Goal: Task Accomplishment & Management: Complete application form

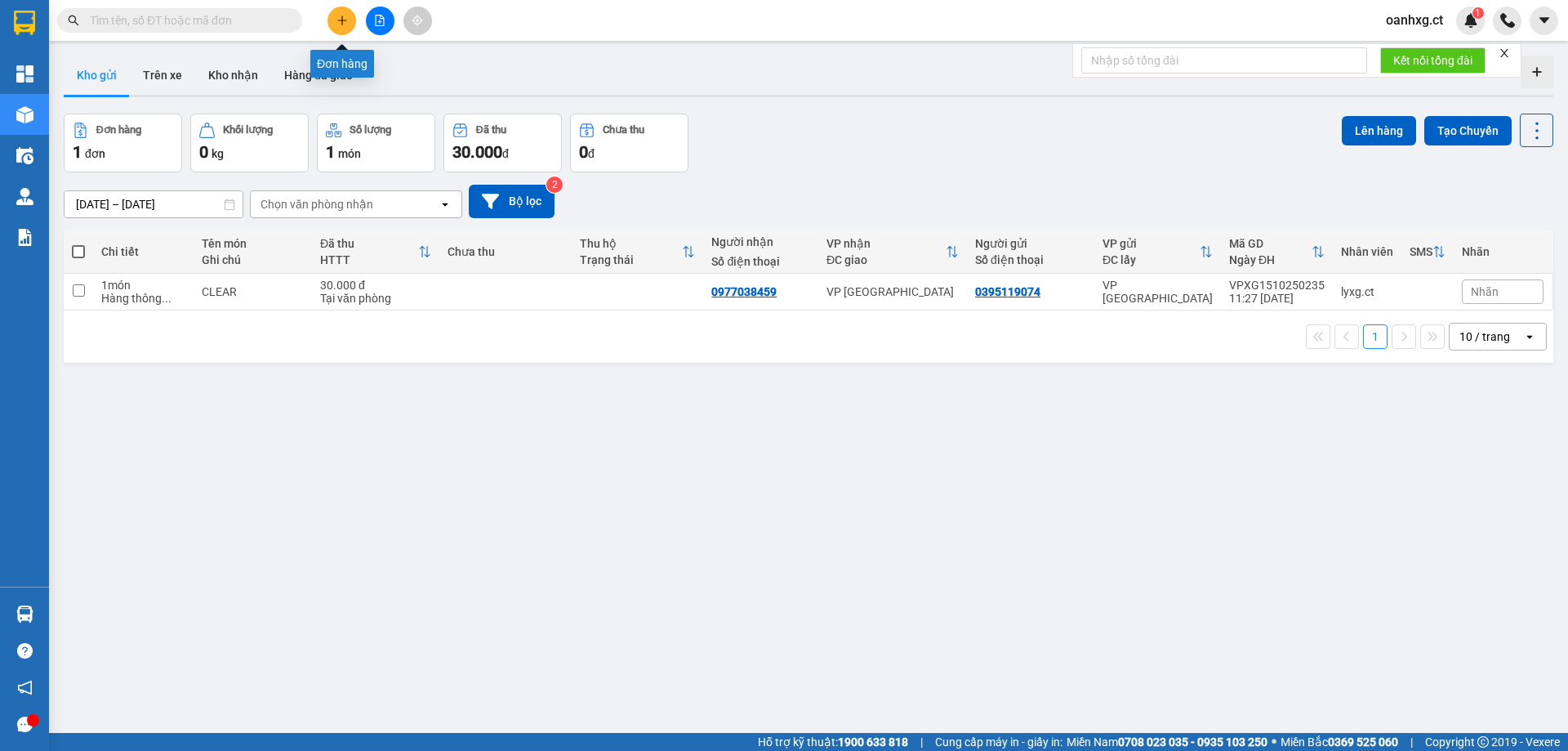
click at [342, 19] on icon "plus" at bounding box center [341, 21] width 1 height 9
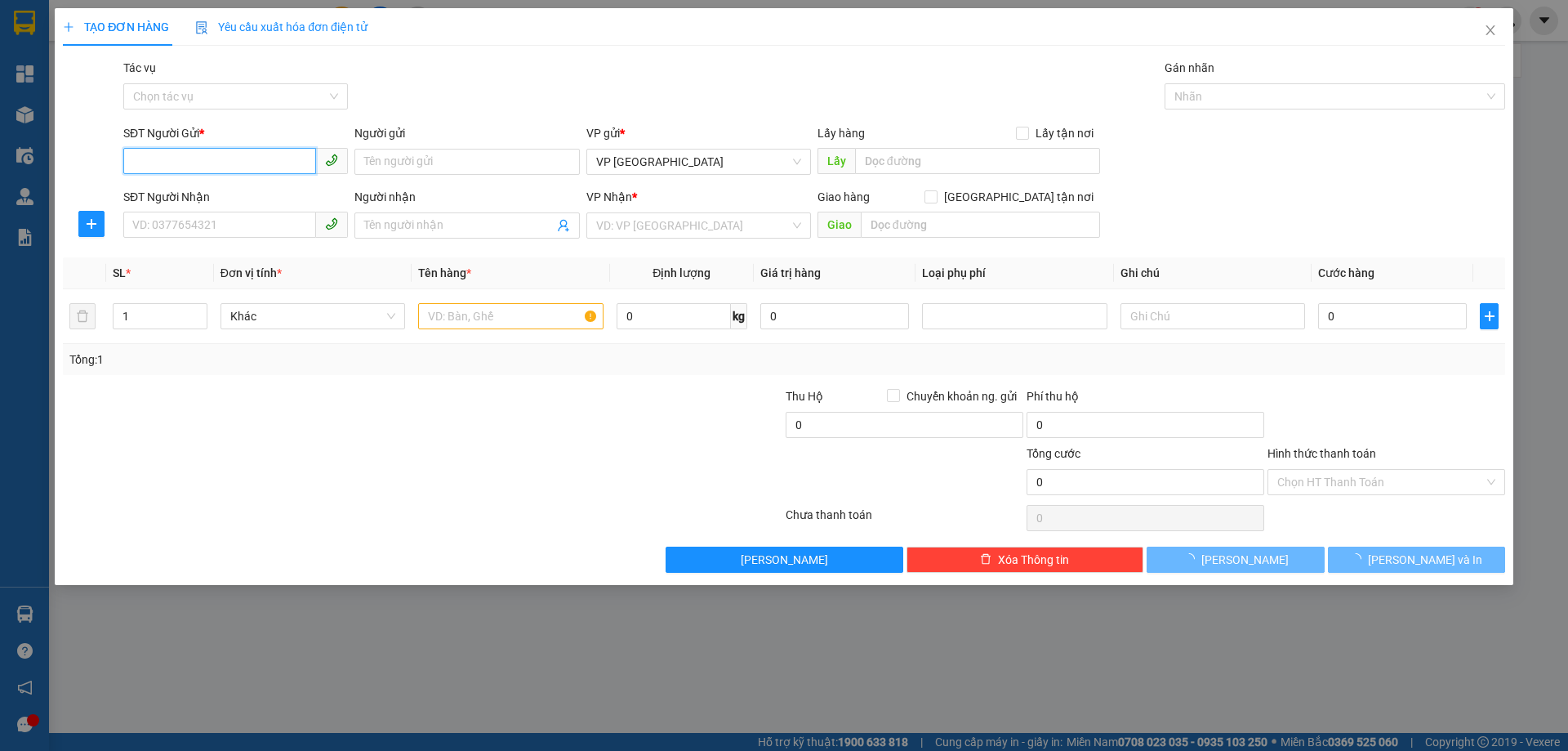
click at [256, 164] on input "SĐT Người Gửi *" at bounding box center [219, 161] width 193 height 26
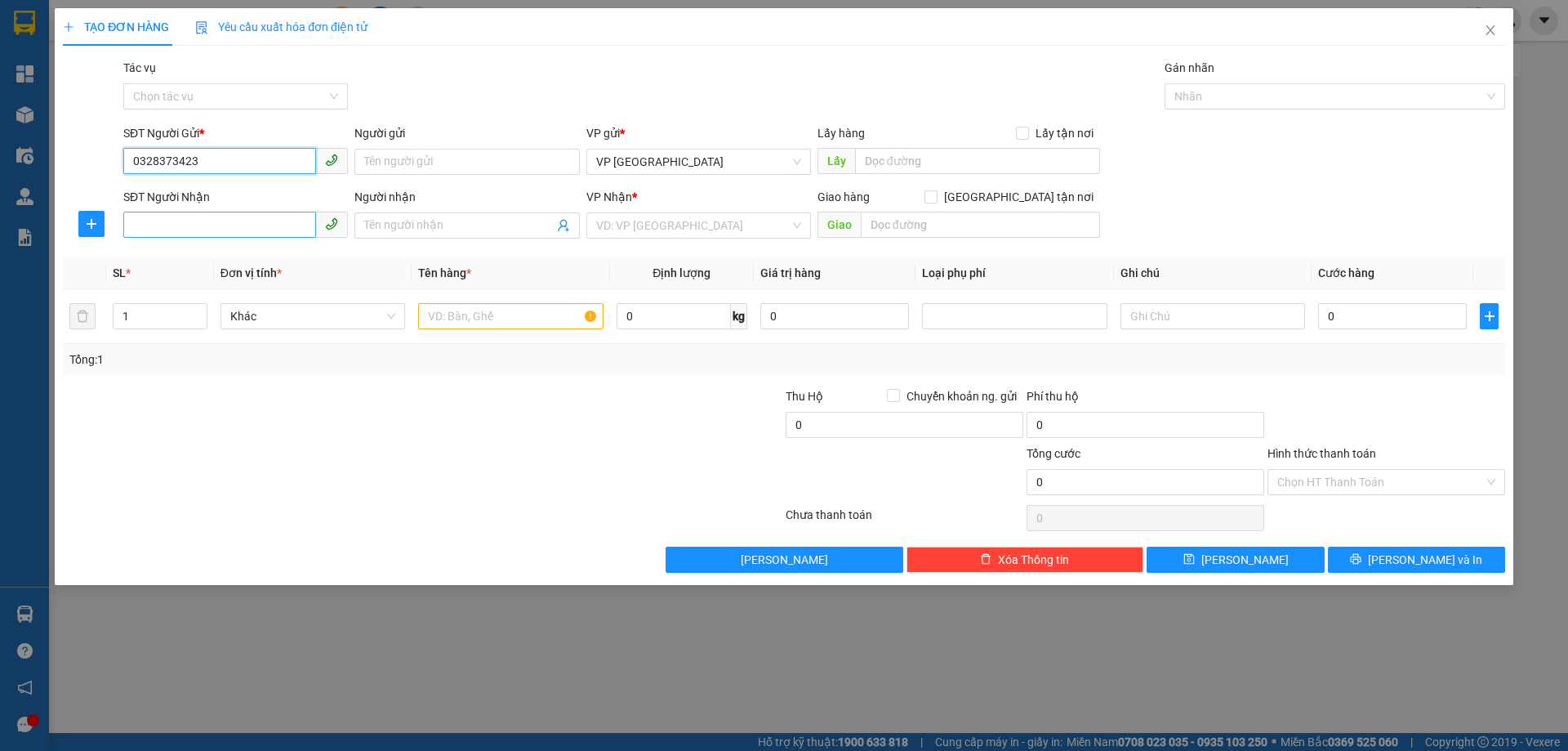
type input "0328373423"
click at [226, 227] on input "SĐT Người Nhận" at bounding box center [219, 225] width 193 height 26
type input "0976837068"
click at [465, 225] on input "Người nhận" at bounding box center [458, 225] width 189 height 18
type input "x"
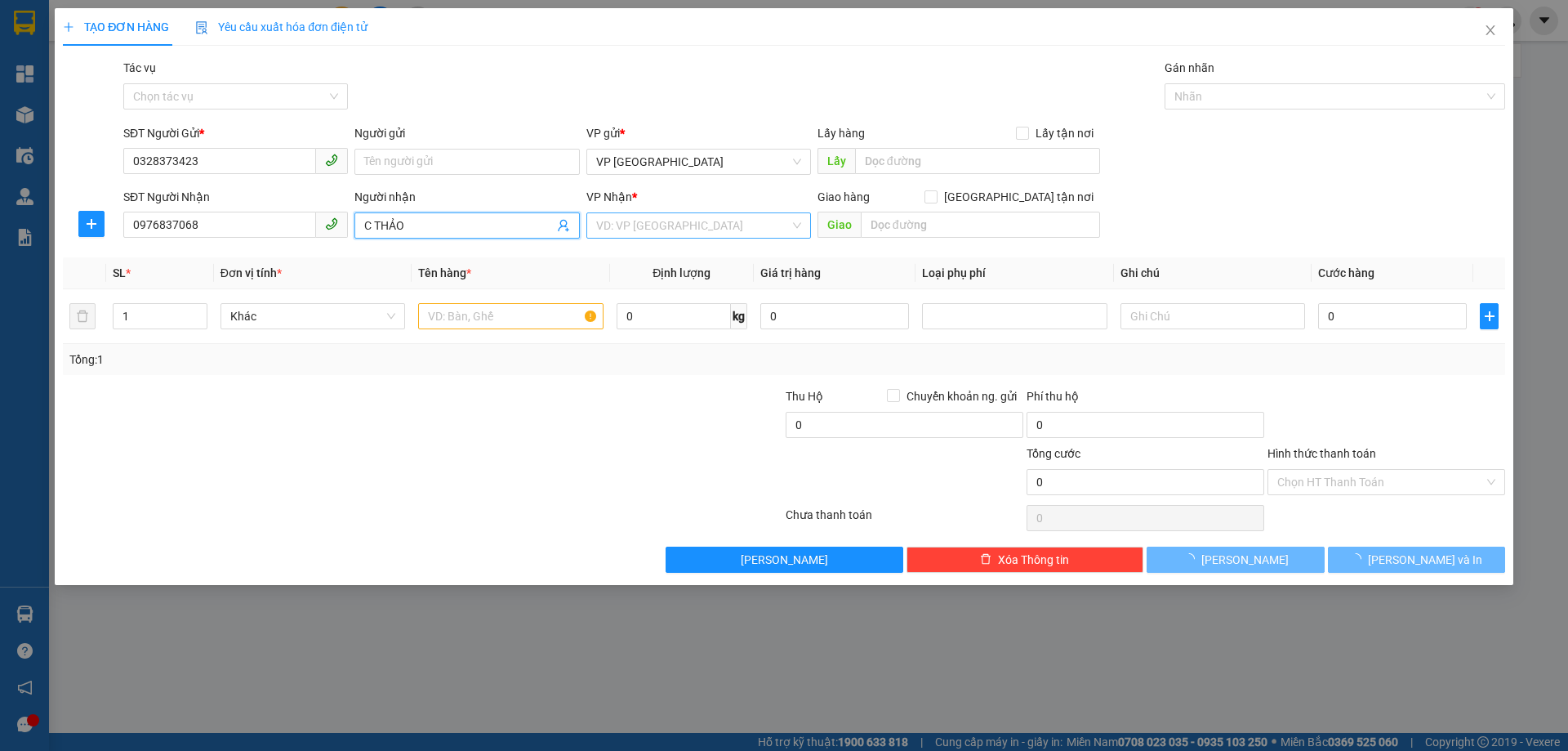
type input "C THẢO"
click at [642, 218] on input "search" at bounding box center [693, 226] width 194 height 24
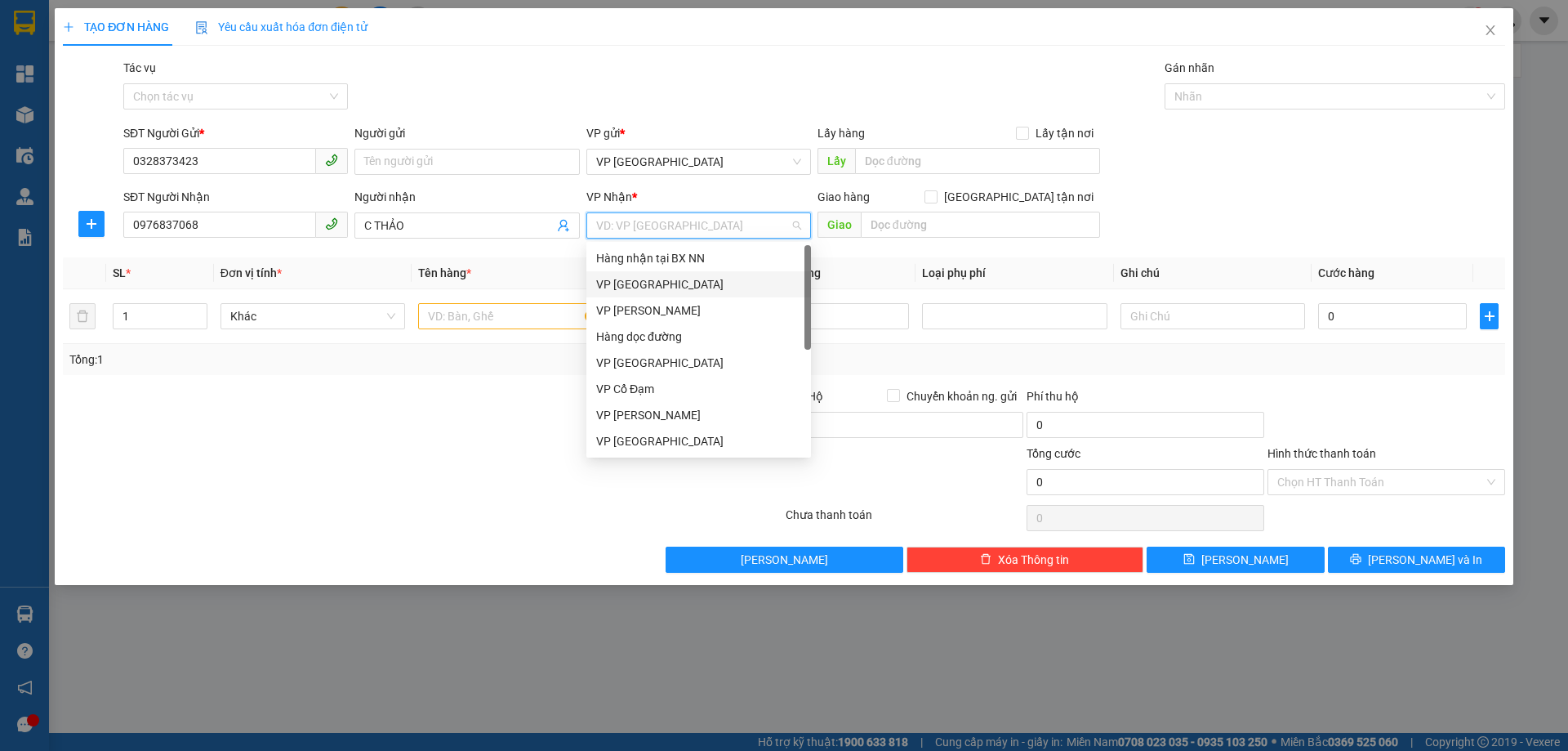
click at [651, 286] on div "VP [GEOGRAPHIC_DATA]" at bounding box center [699, 284] width 205 height 18
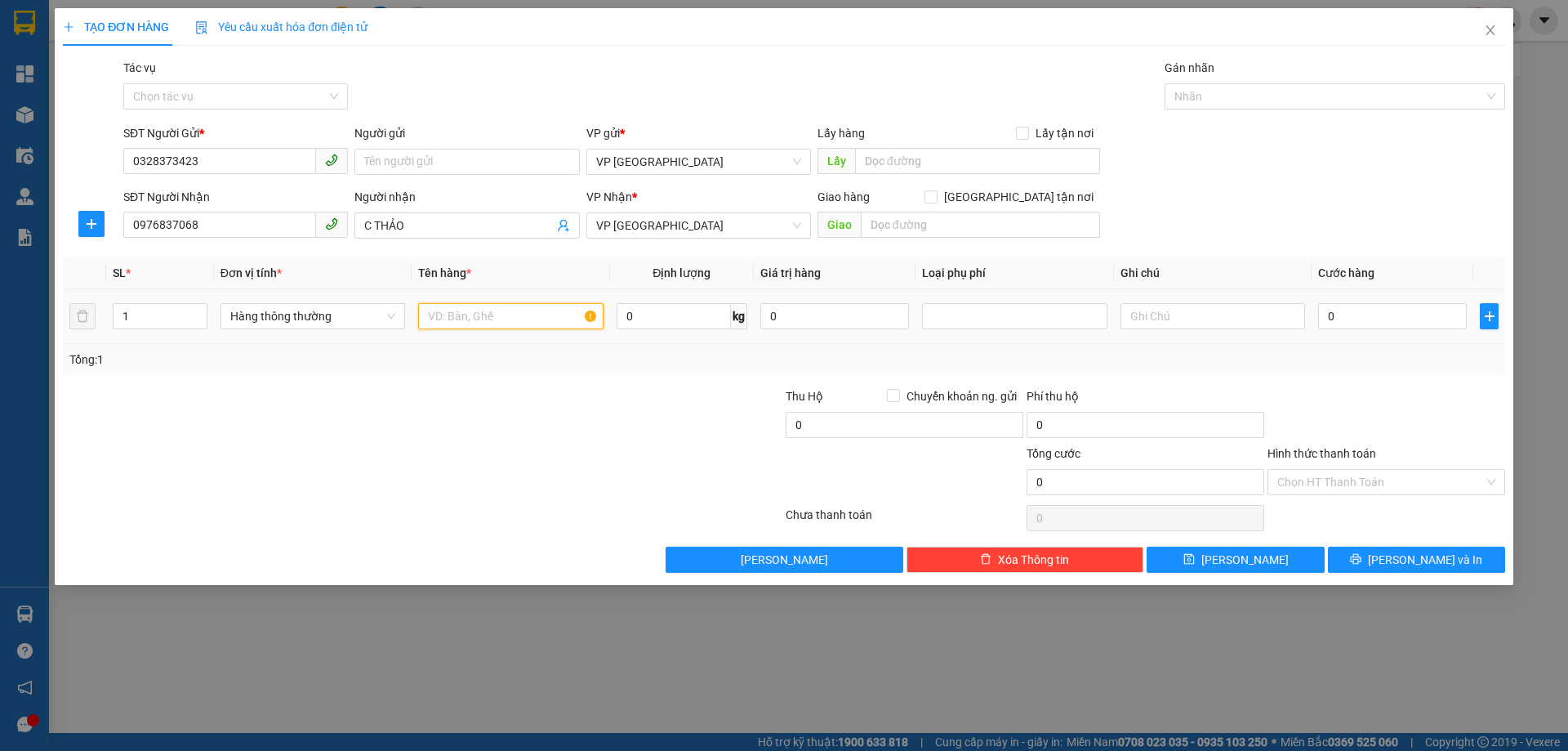
click at [509, 325] on input "text" at bounding box center [510, 317] width 184 height 26
type input "CLEAR"
click at [1357, 302] on td "0" at bounding box center [1392, 317] width 162 height 55
click at [1354, 314] on input "0" at bounding box center [1392, 317] width 148 height 26
type input "03"
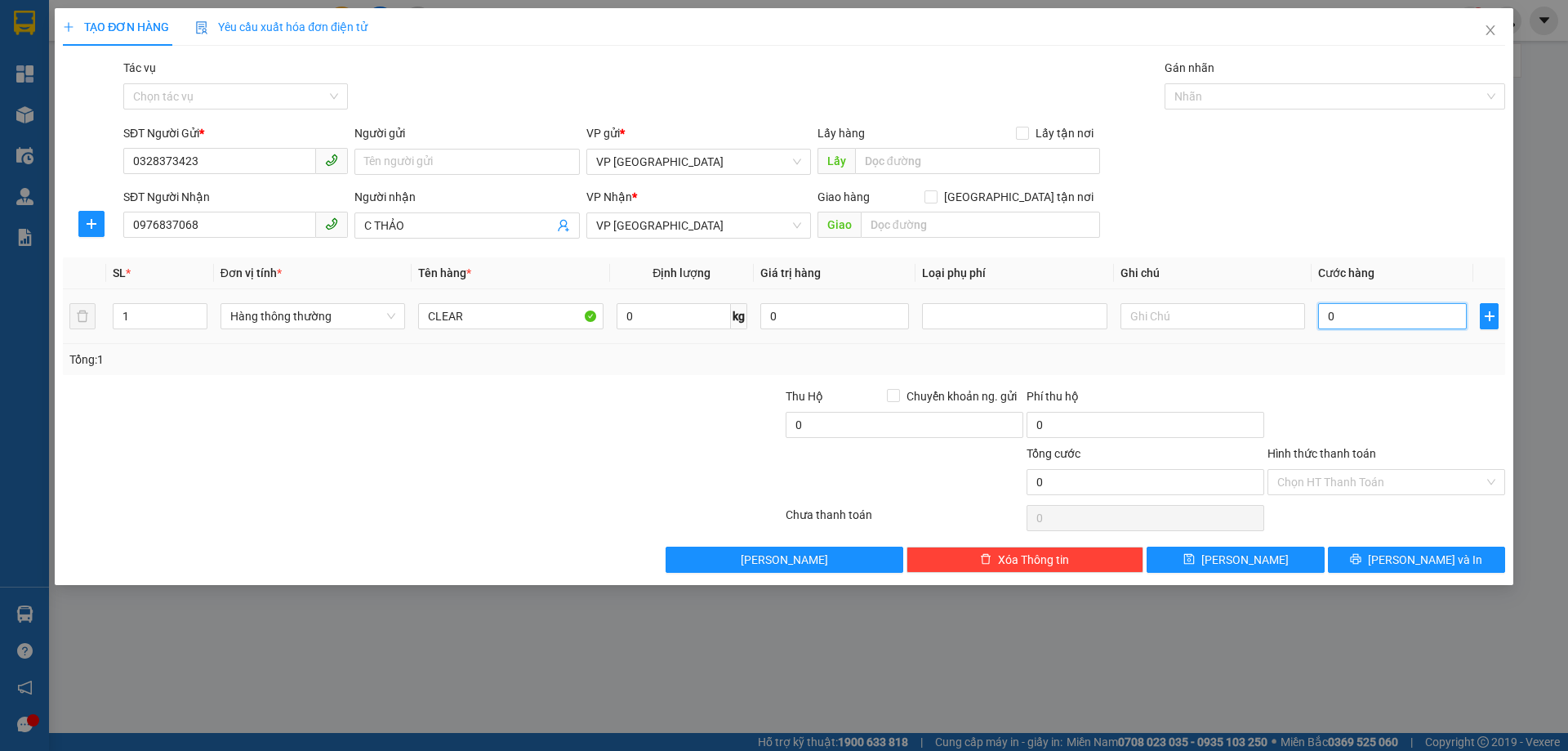
type input "3"
type input "030"
type input "30"
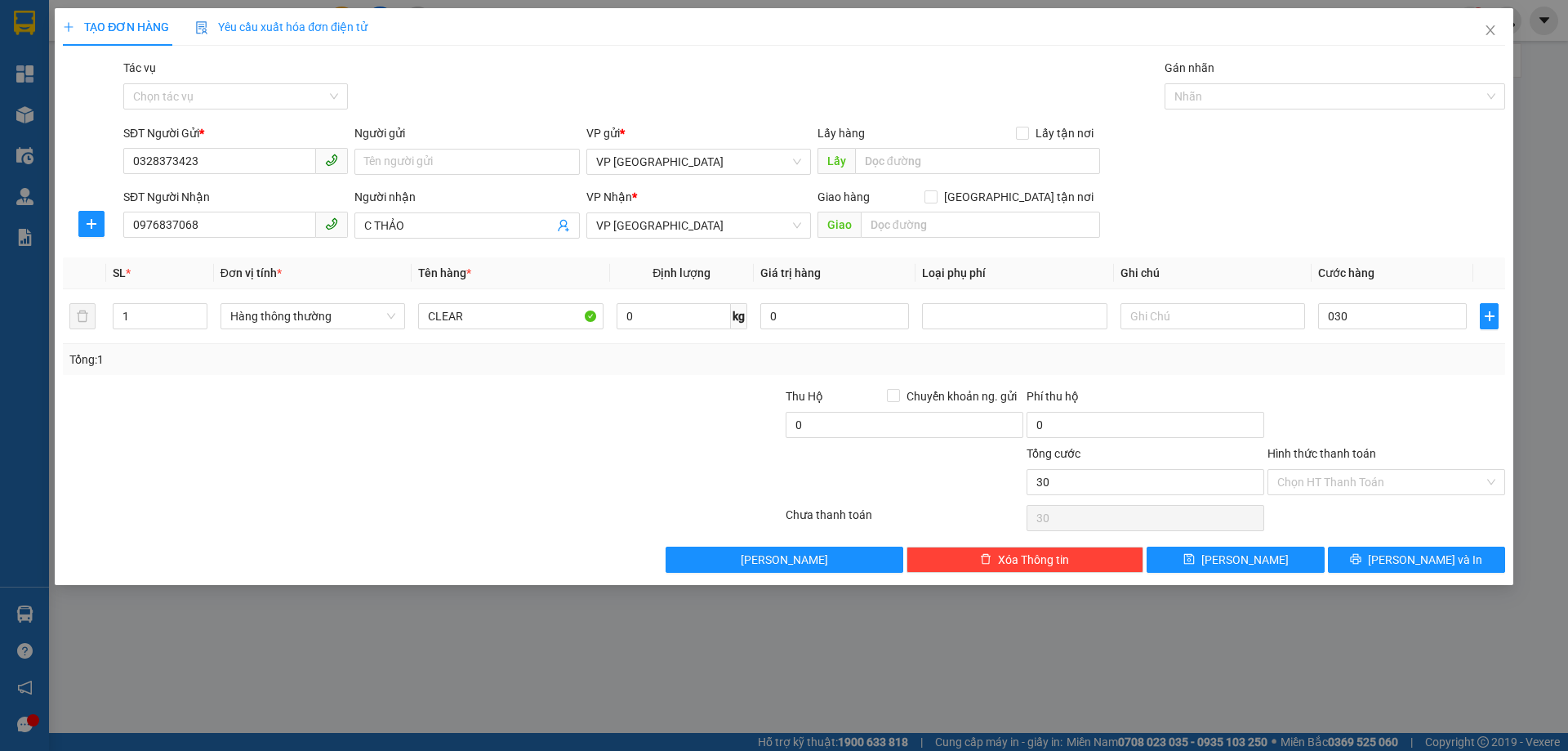
click at [1415, 384] on div "Transit Pickup Surcharge Ids Transit Deliver Surcharge Ids Transit Deliver Surc…" at bounding box center [784, 316] width 1442 height 514
type input "30.000"
click at [1391, 476] on input "Hình thức thanh toán" at bounding box center [1381, 482] width 207 height 24
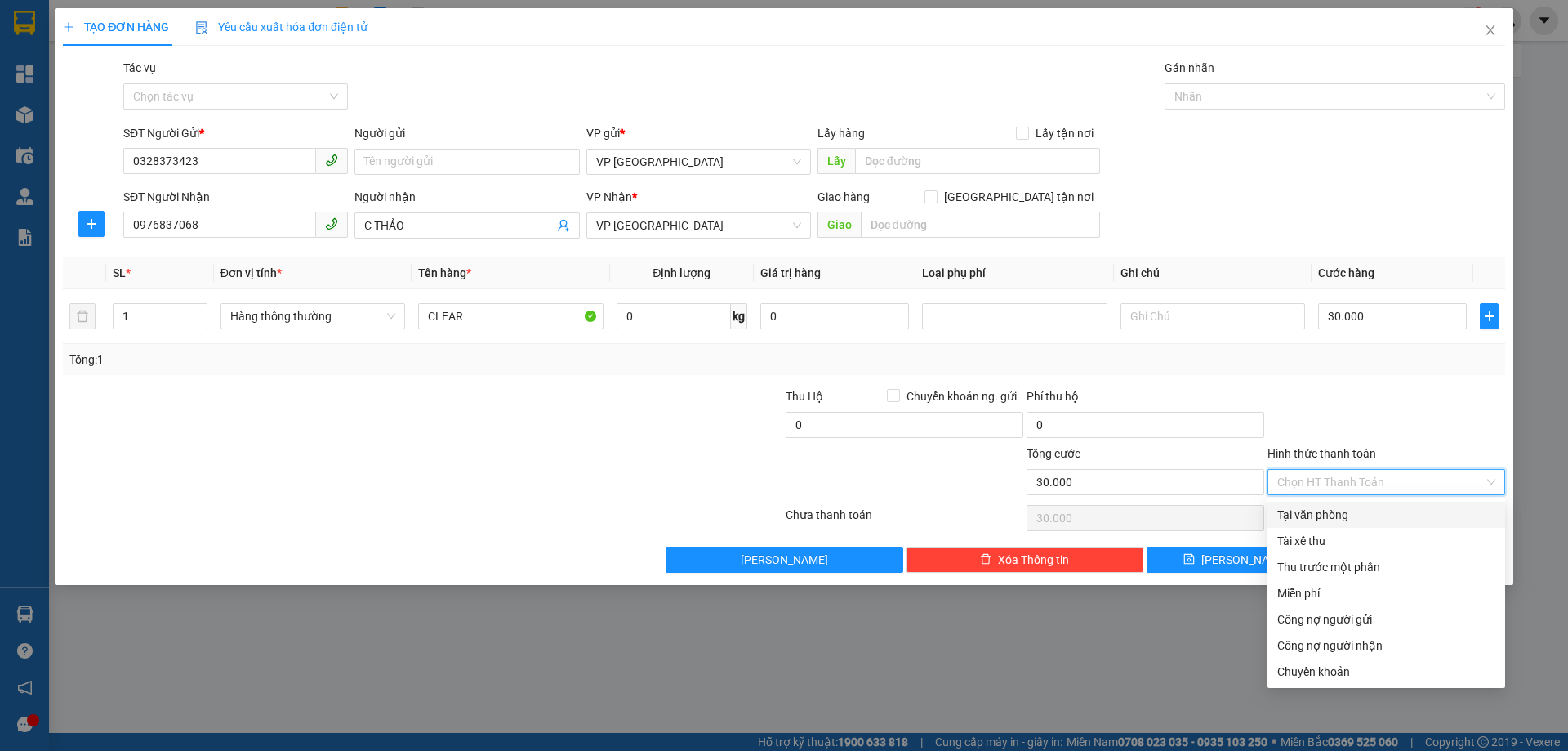
click at [1343, 515] on div "Tại văn phòng" at bounding box center [1387, 514] width 218 height 18
type input "0"
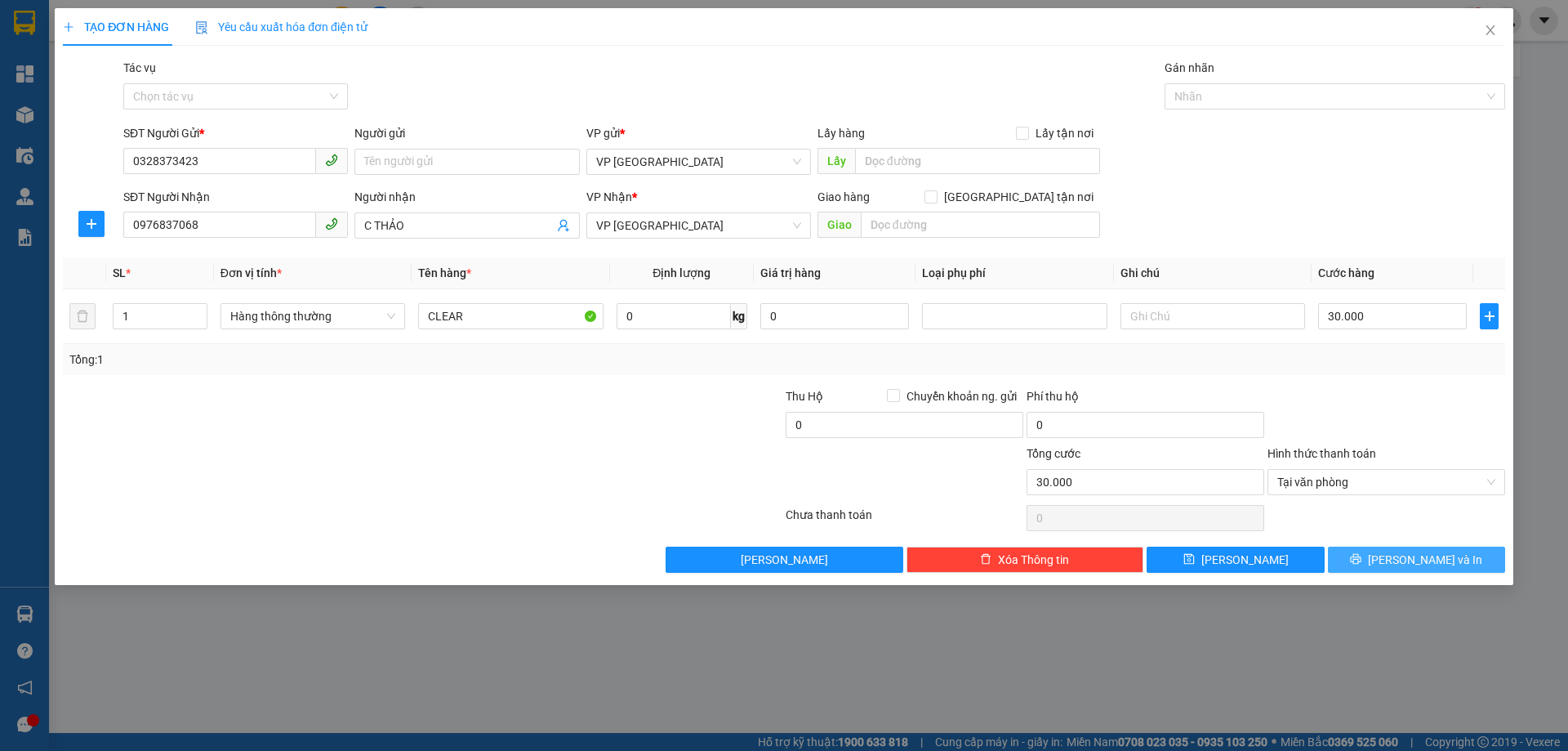
click at [1398, 554] on button "[PERSON_NAME] và In" at bounding box center [1417, 560] width 178 height 26
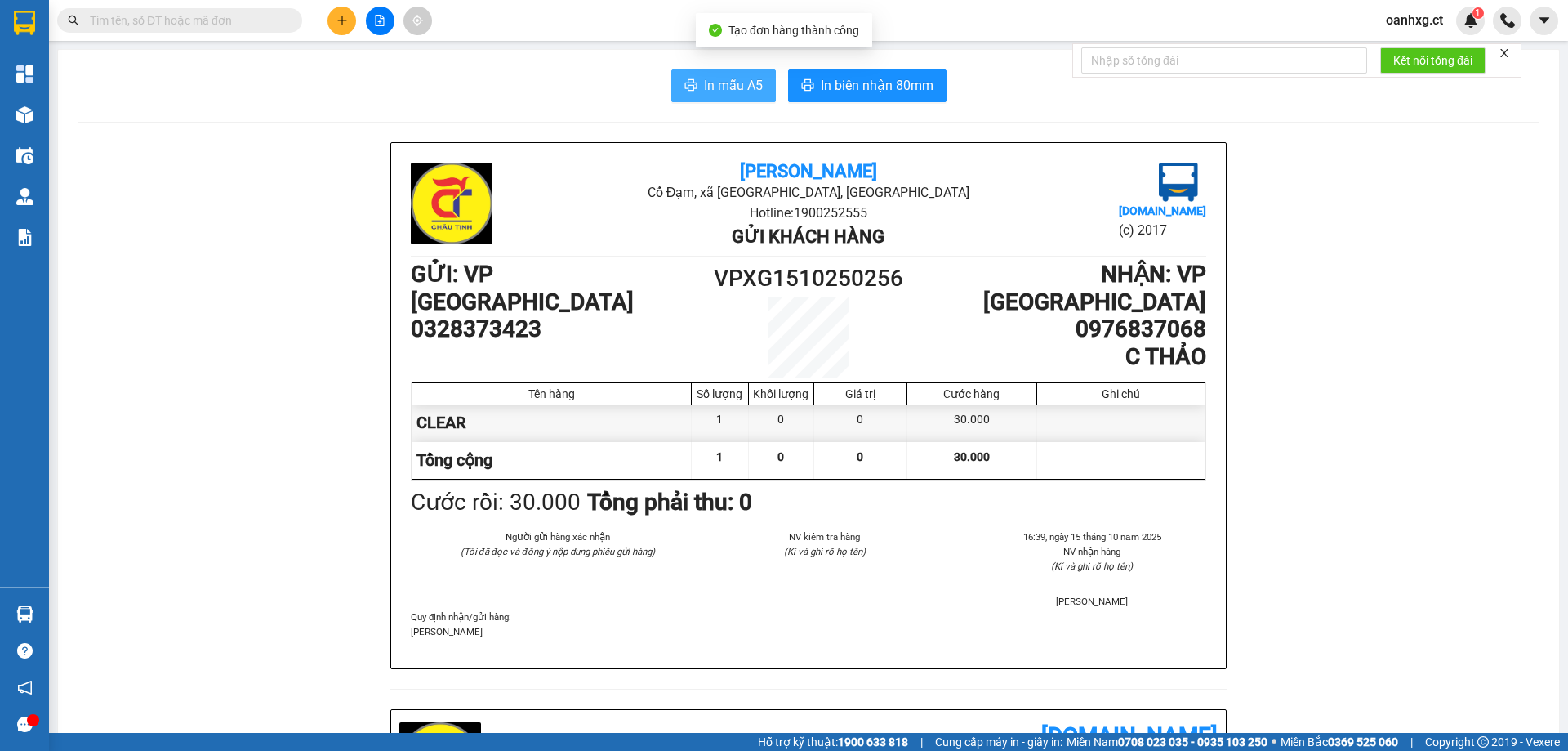
click at [713, 85] on span "In mẫu A5" at bounding box center [733, 86] width 59 height 21
